Goal: Information Seeking & Learning: Find specific fact

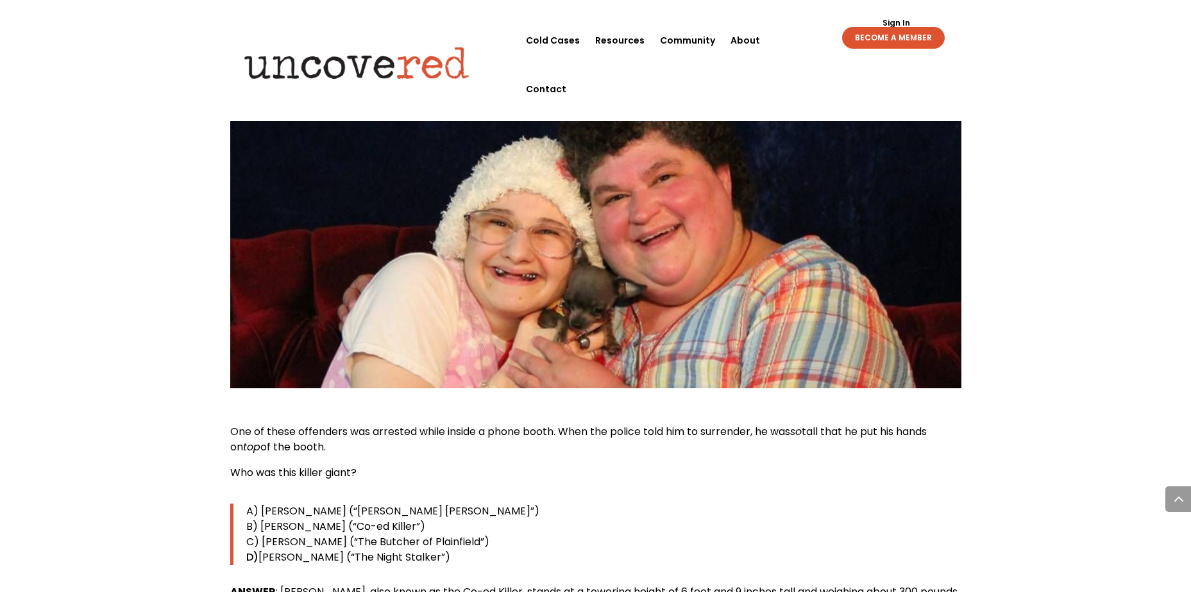
scroll to position [1090, 0]
drag, startPoint x: 344, startPoint y: 437, endPoint x: 337, endPoint y: 431, distance: 9.6
click at [344, 465] on span "Who was this killer giant?" at bounding box center [293, 472] width 126 height 15
click at [319, 424] on p "One of these offenders was arrested while inside a phone booth. When the police…" at bounding box center [595, 444] width 731 height 41
drag, startPoint x: 334, startPoint y: 421, endPoint x: 315, endPoint y: 415, distance: 20.1
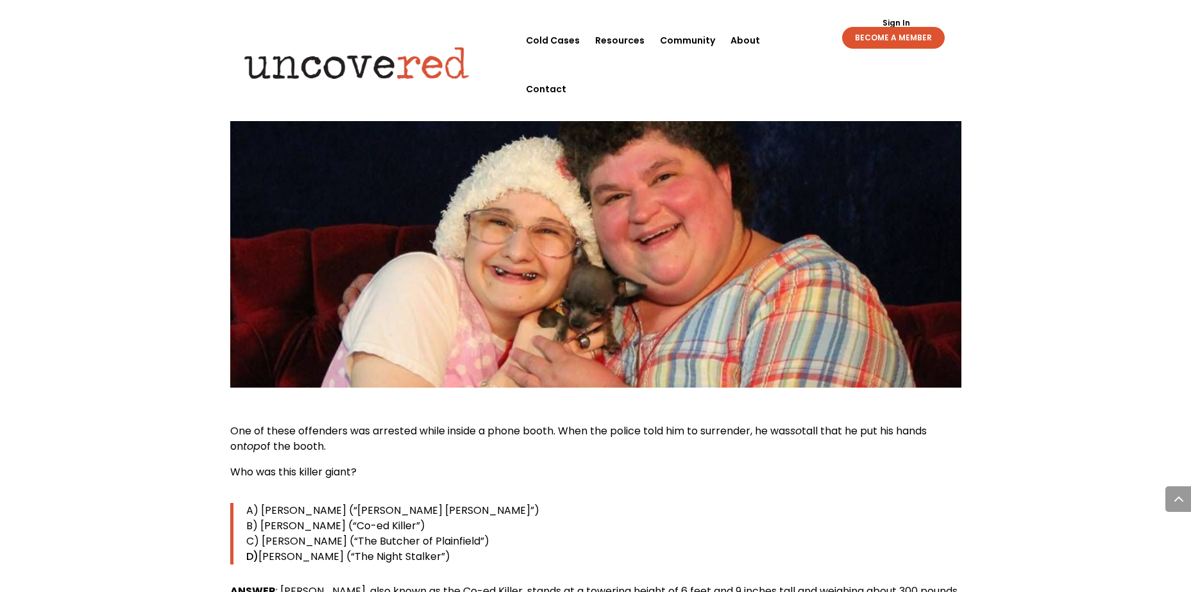
click at [330, 424] on p "One of these offenders was arrested while inside a phone booth. When the police…" at bounding box center [595, 444] width 731 height 41
drag, startPoint x: 316, startPoint y: 414, endPoint x: 219, endPoint y: 400, distance: 98.4
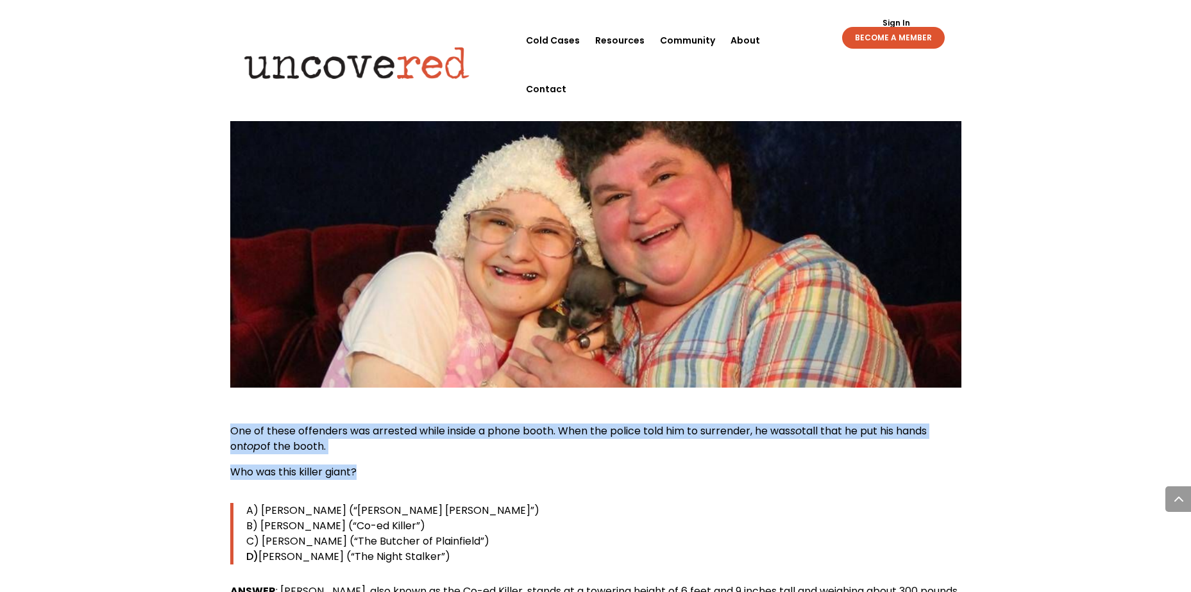
drag, startPoint x: 362, startPoint y: 437, endPoint x: 232, endPoint y: 405, distance: 133.4
click at [232, 424] on div "One of these offenders was arrested while inside a phone booth. When the police…" at bounding box center [595, 553] width 731 height 258
copy div "One of these offenders was arrested while inside a phone booth. When the police…"
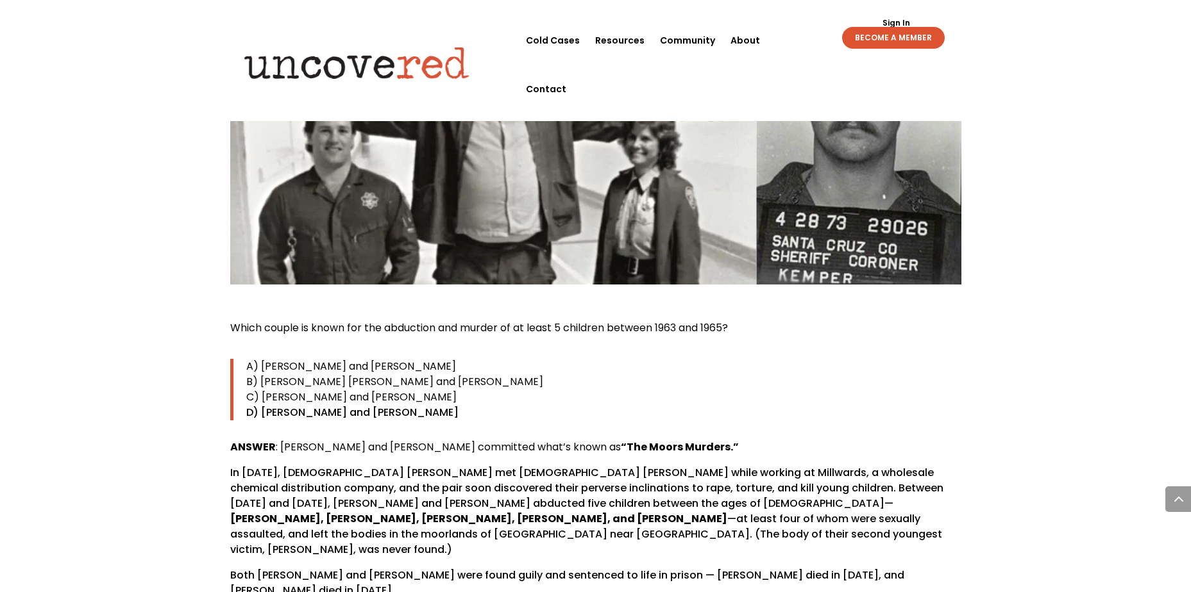
scroll to position [1795, 0]
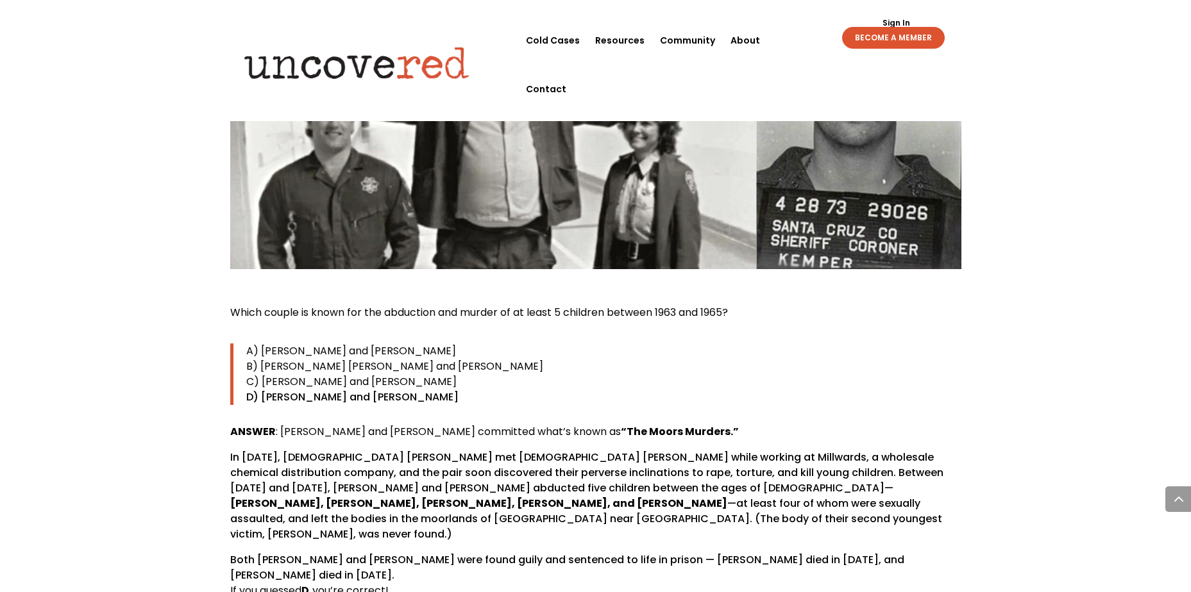
click at [742, 305] on p "Which couple is known for the abduction and murder of at least 5 children betwe…" at bounding box center [595, 318] width 731 height 26
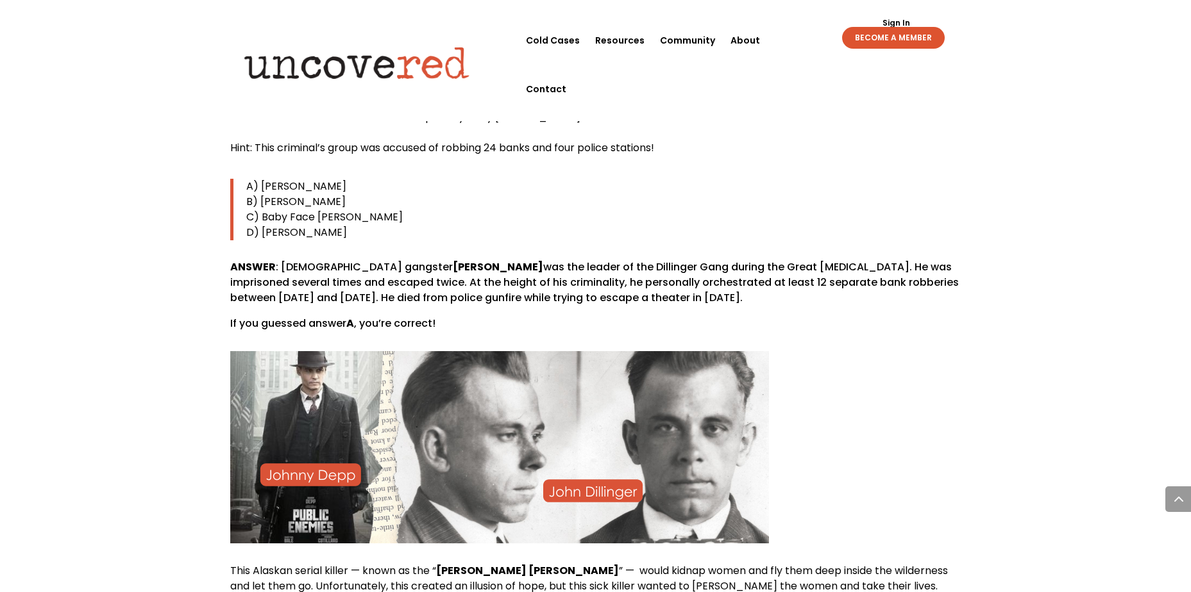
scroll to position [6605, 0]
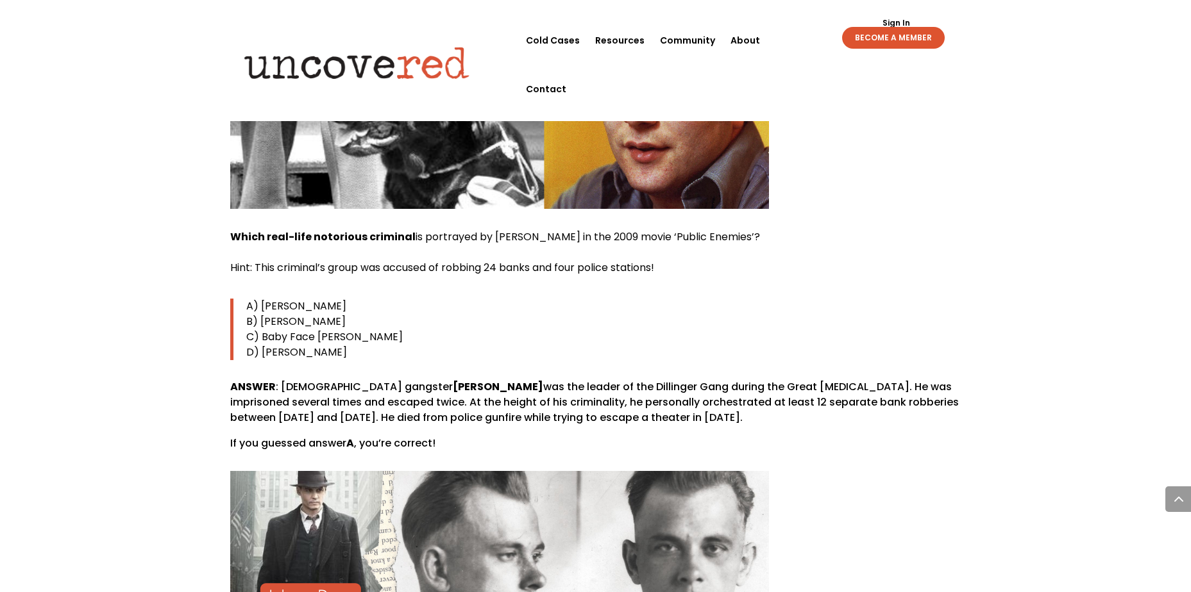
click at [771, 230] on p "Which real-life notorious criminal is portrayed by [PERSON_NAME] in the 2009 mo…" at bounding box center [595, 258] width 731 height 56
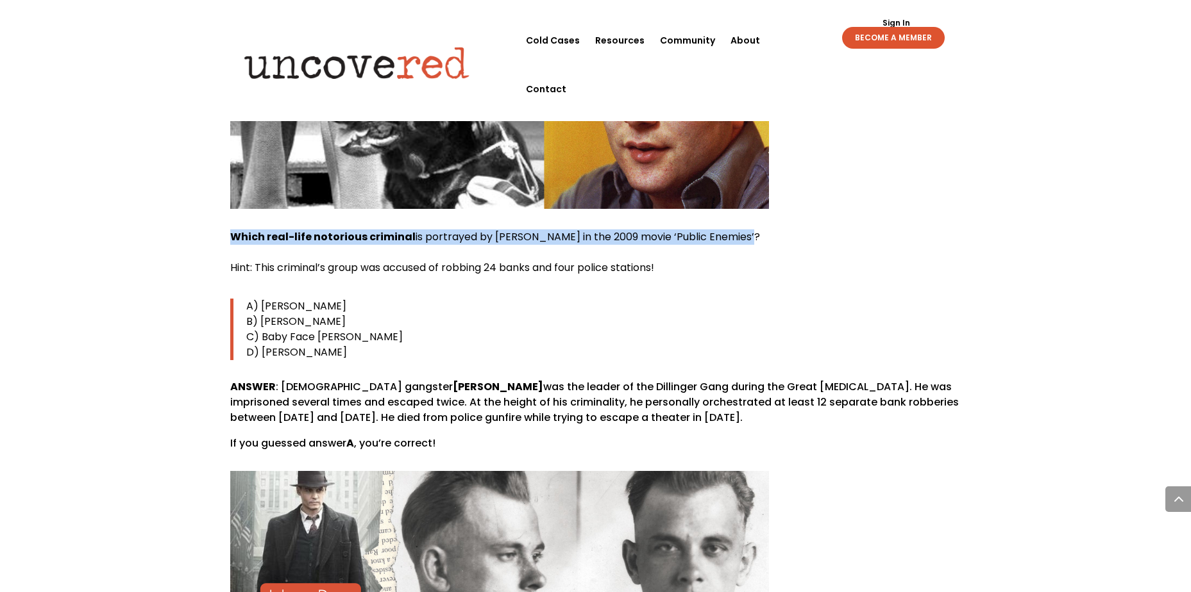
drag, startPoint x: 747, startPoint y: 167, endPoint x: 231, endPoint y: 179, distance: 515.7
click at [231, 230] on p "Which real-life notorious criminal is portrayed by [PERSON_NAME] in the 2009 mo…" at bounding box center [595, 258] width 731 height 56
drag, startPoint x: 231, startPoint y: 179, endPoint x: 242, endPoint y: 174, distance: 12.0
copy span "Which real-life notorious criminal is portrayed by [PERSON_NAME] in the 2009 mo…"
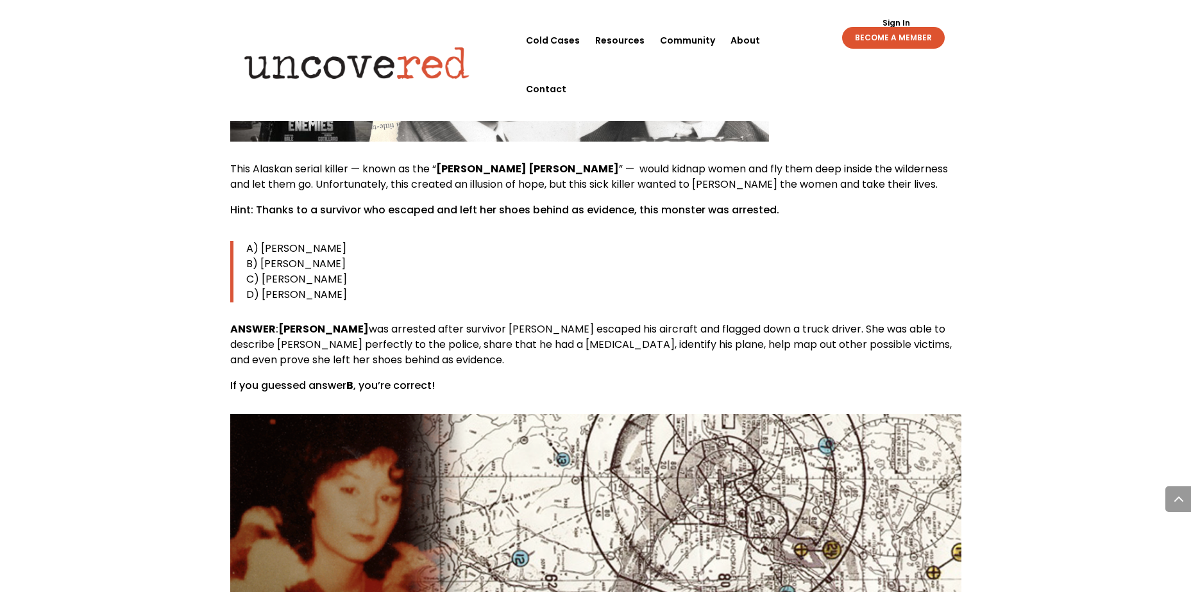
scroll to position [7053, 0]
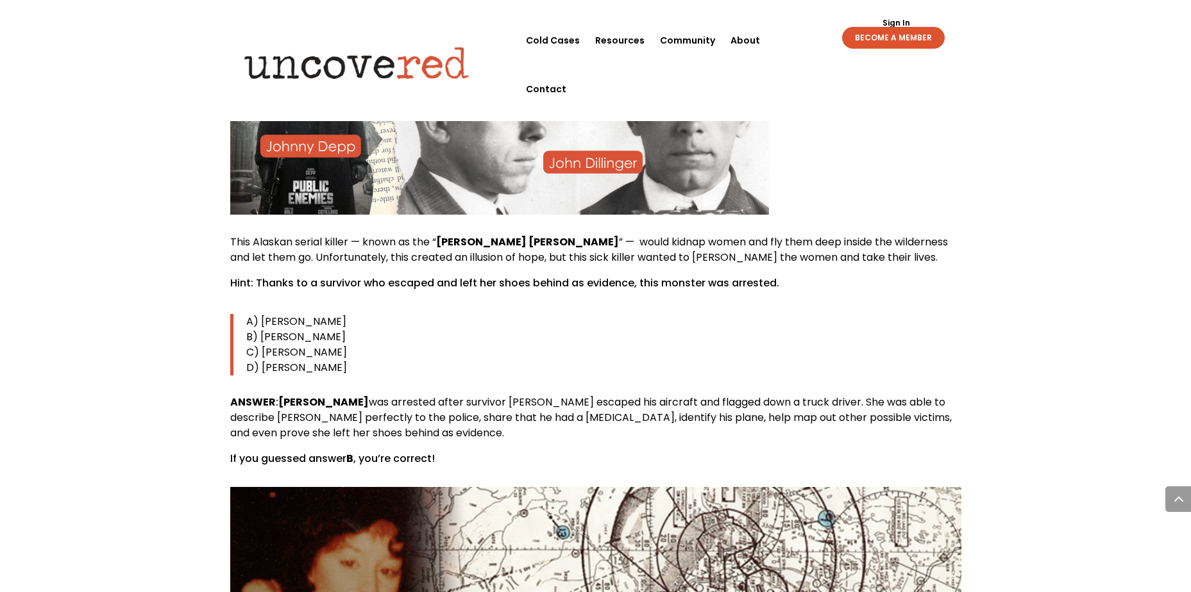
click at [803, 235] on p "This Alaskan serial killer — known as the “ Butcher [PERSON_NAME] ” — would kid…" at bounding box center [595, 255] width 731 height 41
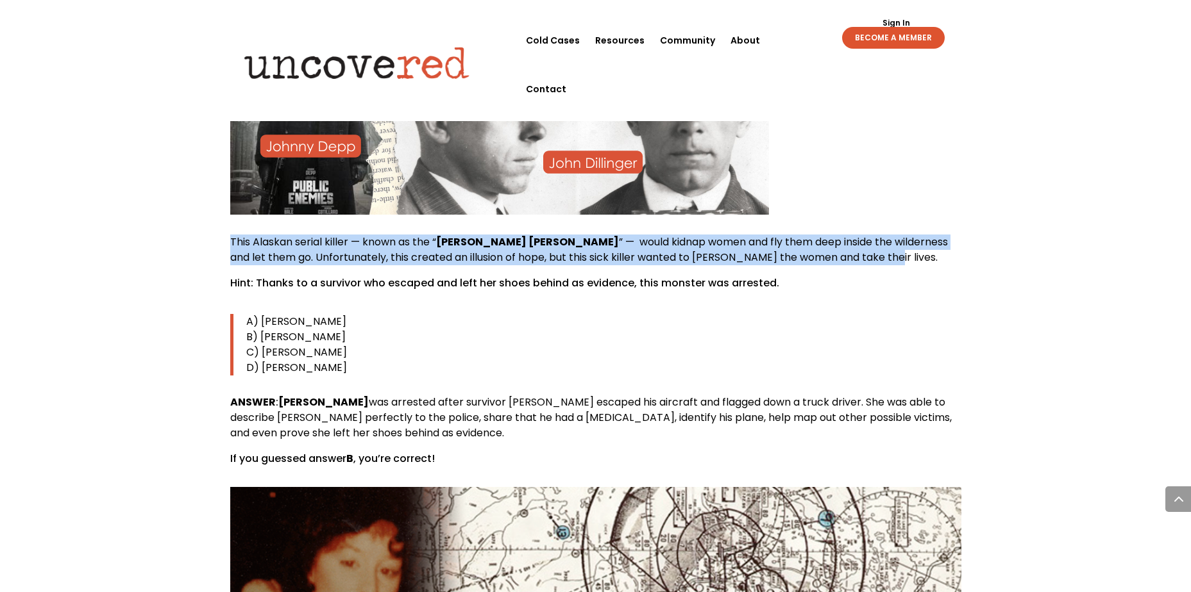
drag, startPoint x: 799, startPoint y: 196, endPoint x: 227, endPoint y: 183, distance: 572.1
copy p "This Alaskan serial killer — known as the “ Butcher [PERSON_NAME] ” — would kid…"
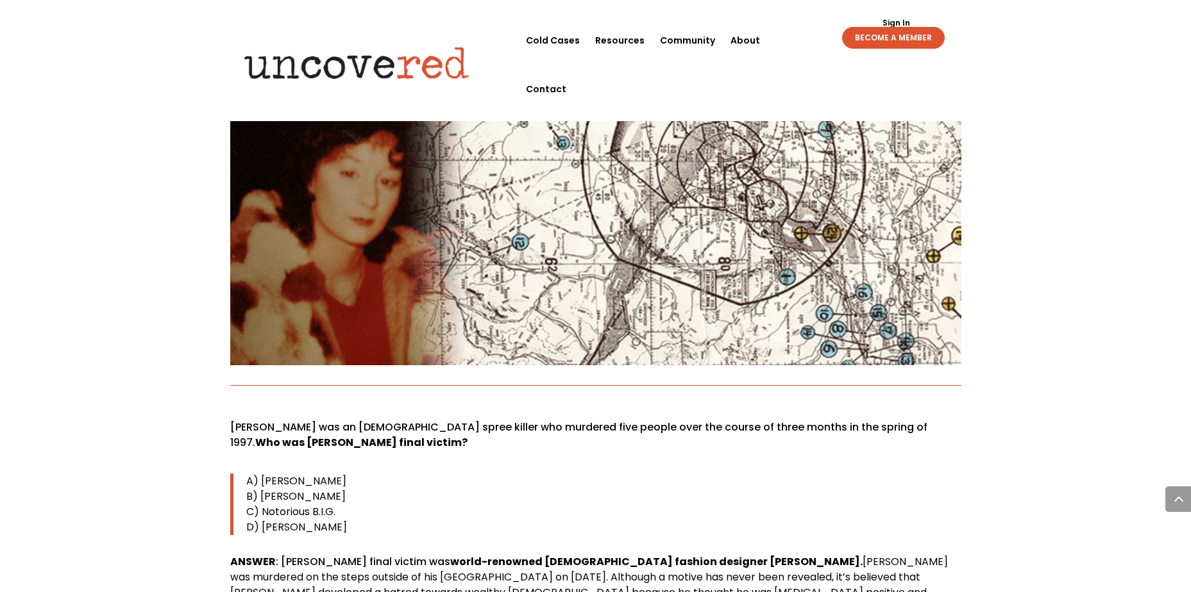
scroll to position [7566, 0]
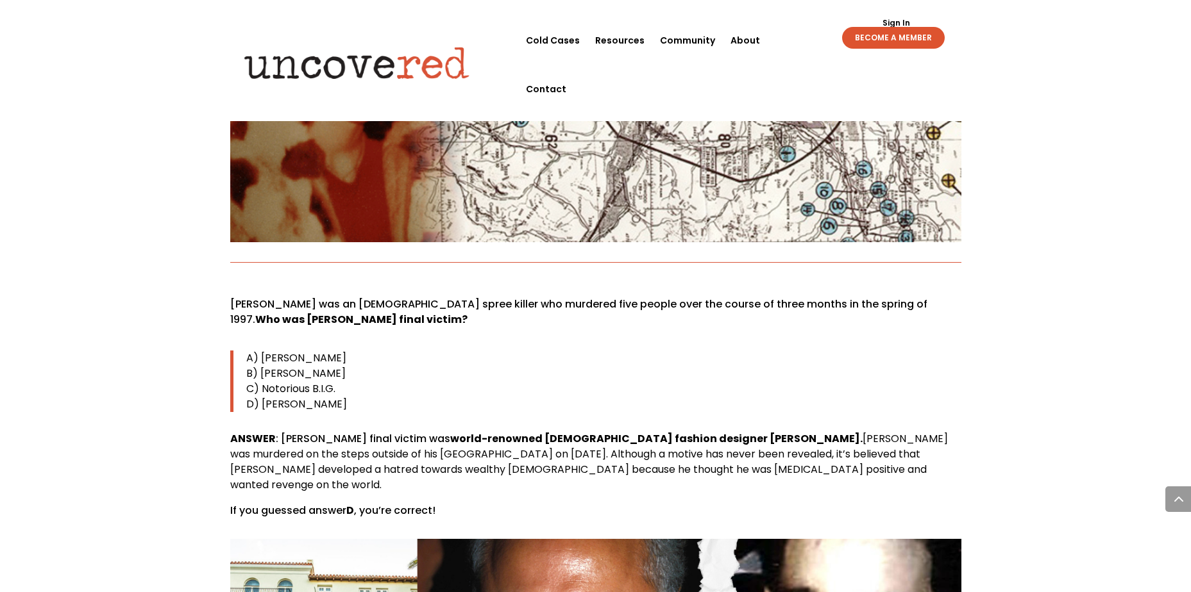
drag, startPoint x: 340, startPoint y: 264, endPoint x: 353, endPoint y: 260, distance: 13.6
click at [342, 312] on b "Who was [PERSON_NAME] final victim?" at bounding box center [361, 319] width 212 height 15
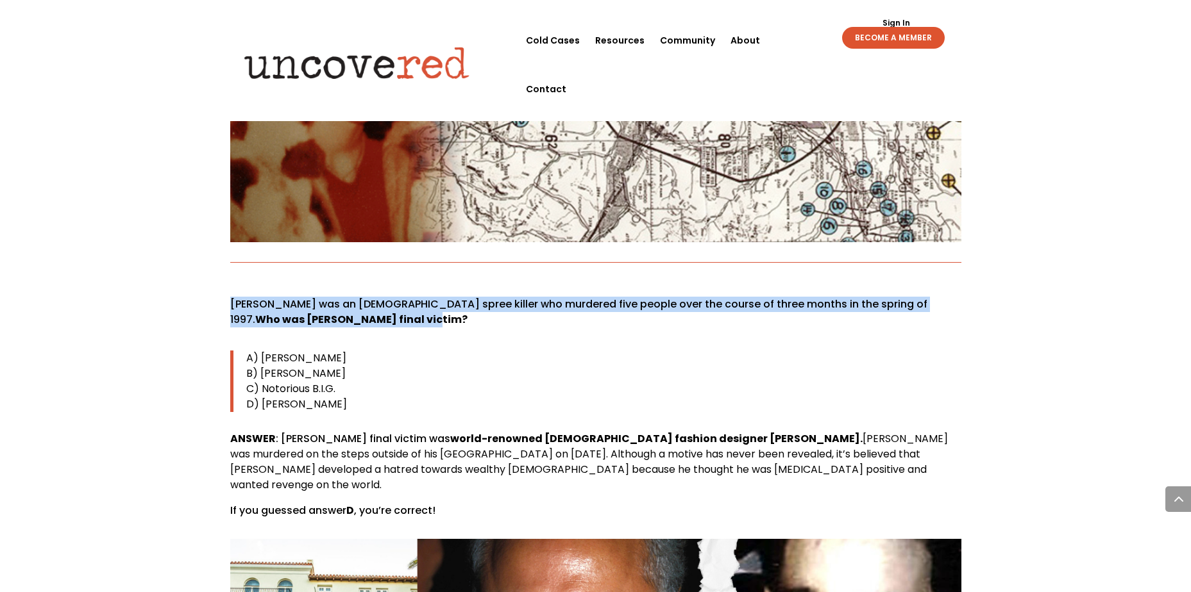
drag, startPoint x: 360, startPoint y: 257, endPoint x: 218, endPoint y: 243, distance: 142.4
drag, startPoint x: 218, startPoint y: 243, endPoint x: 253, endPoint y: 246, distance: 35.4
copy p "[PERSON_NAME] was an [DEMOGRAPHIC_DATA] spree killer who murdered five people o…"
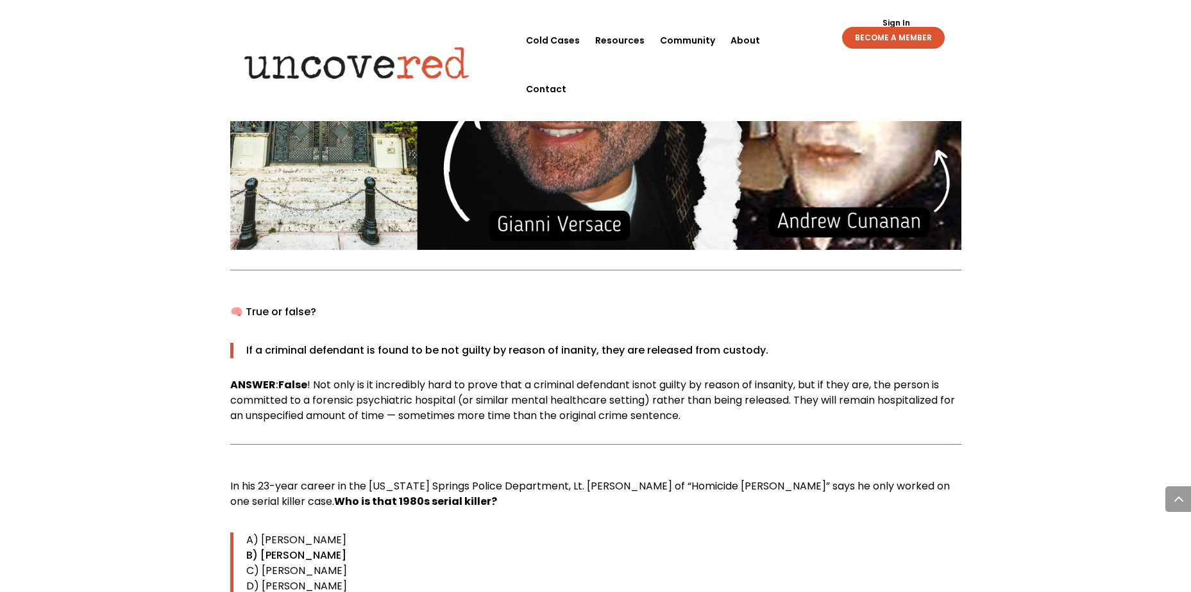
scroll to position [8208, 0]
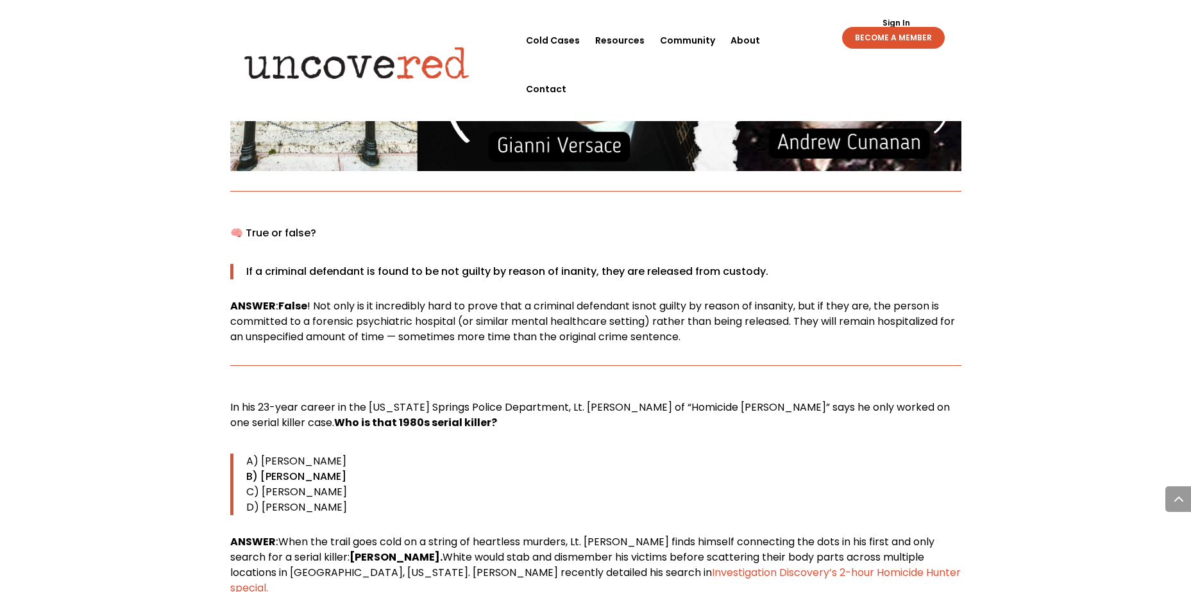
drag, startPoint x: 479, startPoint y: 364, endPoint x: 469, endPoint y: 362, distance: 9.8
click at [479, 400] on div "In his 23-year career in the [US_STATE] Springs Police Department, Lt. [PERSON_…" at bounding box center [595, 511] width 731 height 222
click at [421, 400] on p "In his 23-year career in the [US_STATE] Springs Police Department, Lt. [PERSON_…" at bounding box center [595, 420] width 731 height 41
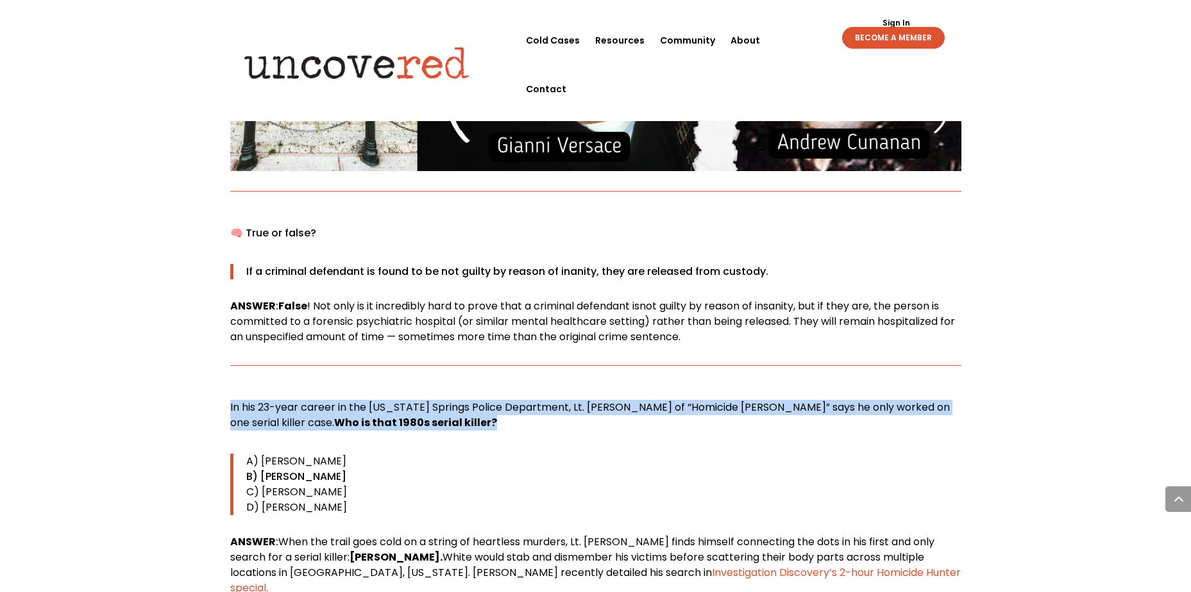
drag, startPoint x: 418, startPoint y: 349, endPoint x: 223, endPoint y: 335, distance: 196.1
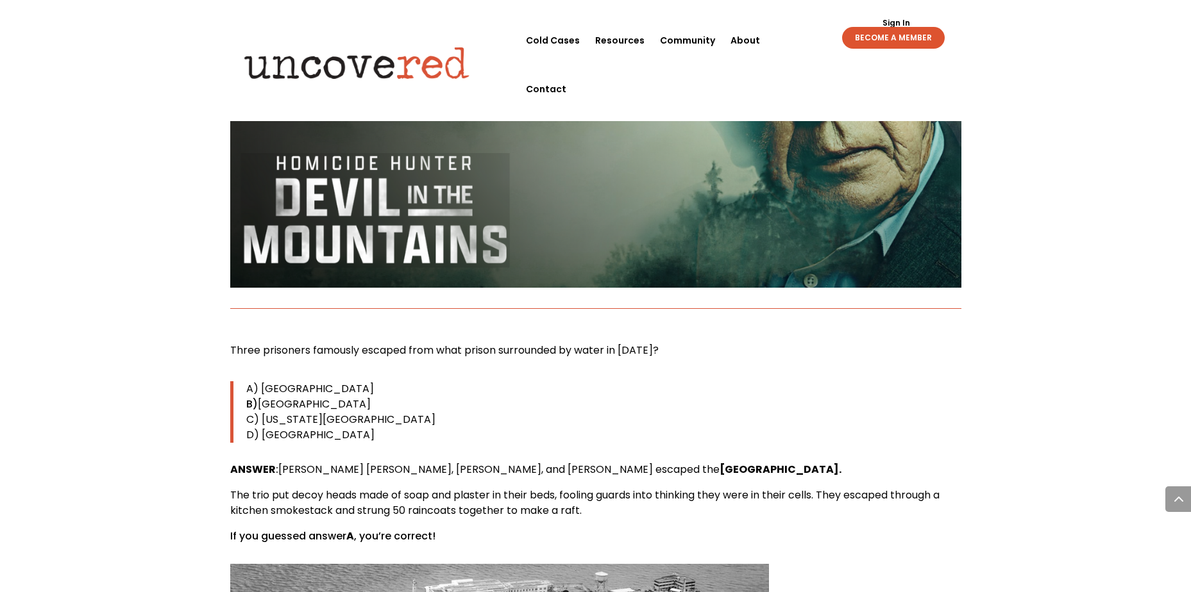
scroll to position [8849, 0]
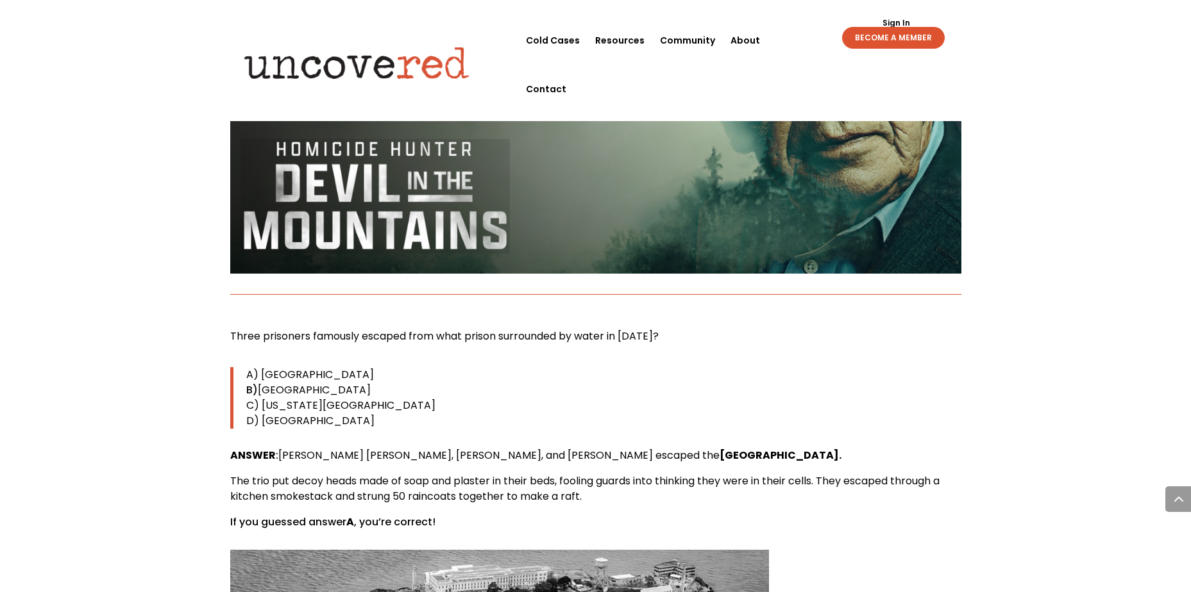
drag, startPoint x: 598, startPoint y: 281, endPoint x: 655, endPoint y: 274, distance: 58.1
click at [601, 367] on p "A) [GEOGRAPHIC_DATA]" at bounding box center [603, 374] width 715 height 15
drag, startPoint x: 662, startPoint y: 245, endPoint x: 230, endPoint y: 247, distance: 431.6
click at [230, 329] on p "Three prisoners famously escaped from what prison surrounded by water in [DATE]?" at bounding box center [595, 342] width 731 height 26
copy span "Three prisoners famously escaped from what prison surrounded by water in [DATE]?"
